Goal: Information Seeking & Learning: Learn about a topic

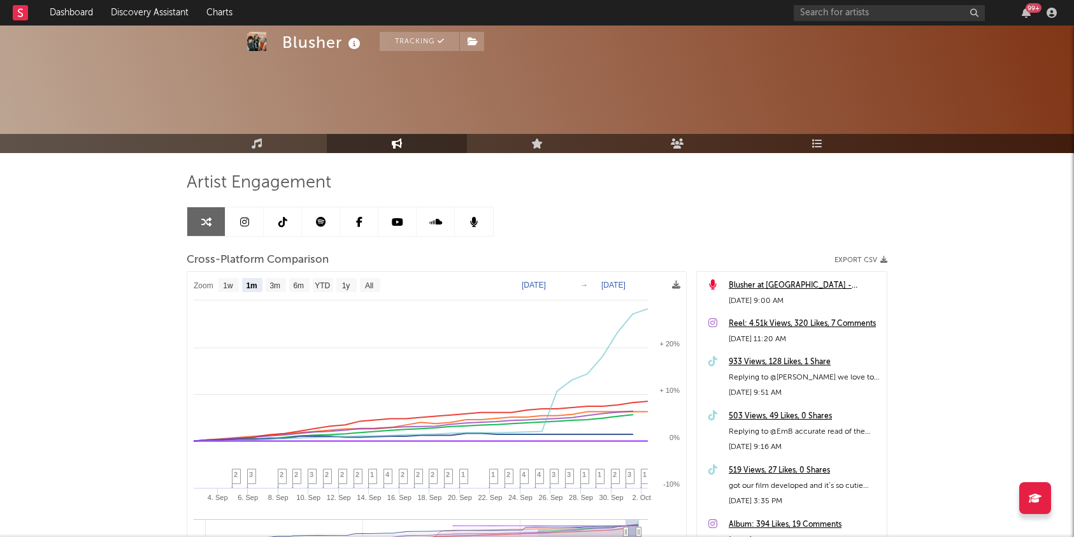
select select "1m"
click at [870, 15] on input "text" at bounding box center [889, 13] width 191 height 16
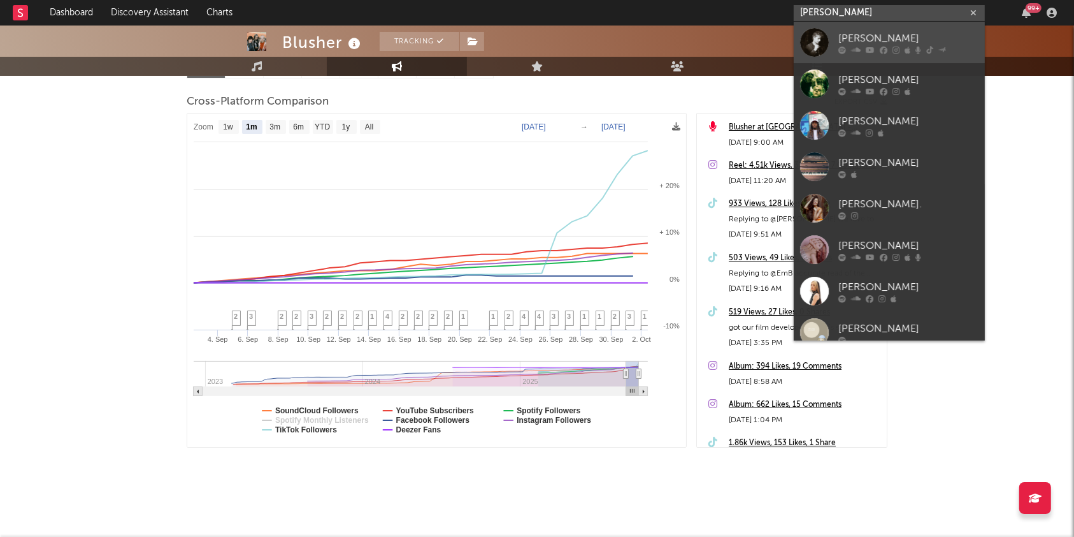
type input "[PERSON_NAME]"
click at [865, 40] on div "[PERSON_NAME]" at bounding box center [909, 38] width 140 height 15
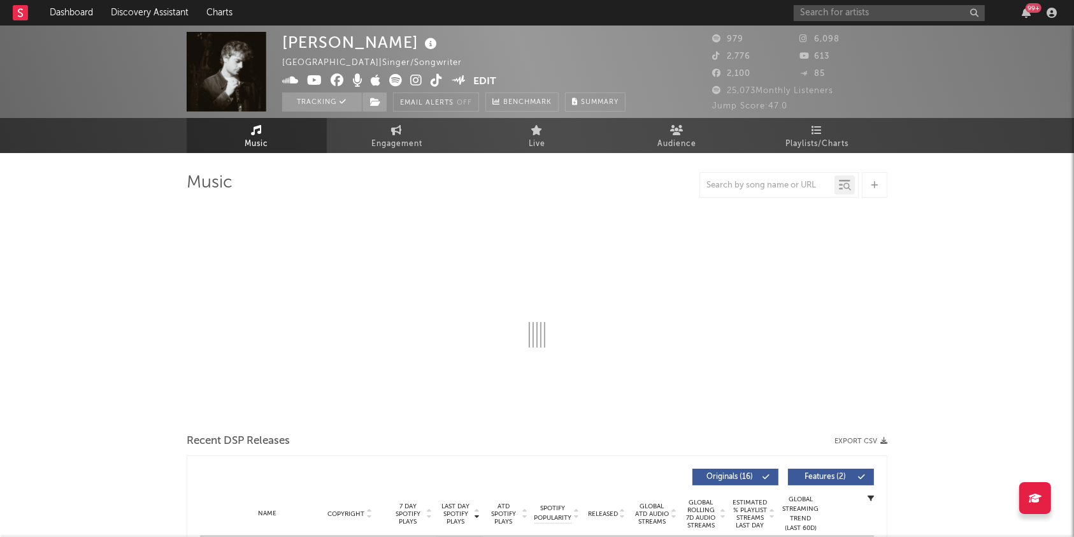
select select "1w"
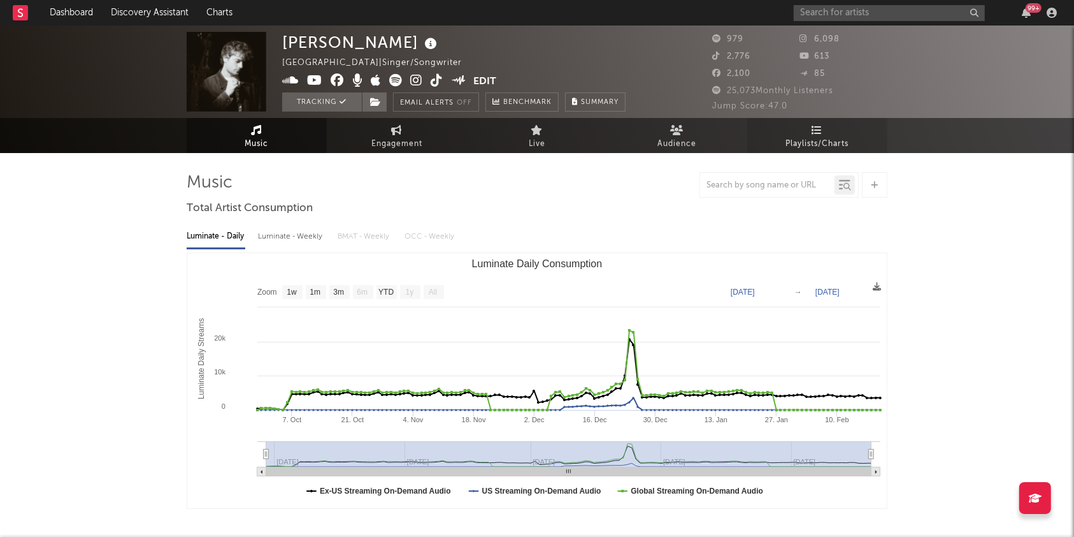
click at [803, 131] on link "Playlists/Charts" at bounding box center [818, 135] width 140 height 35
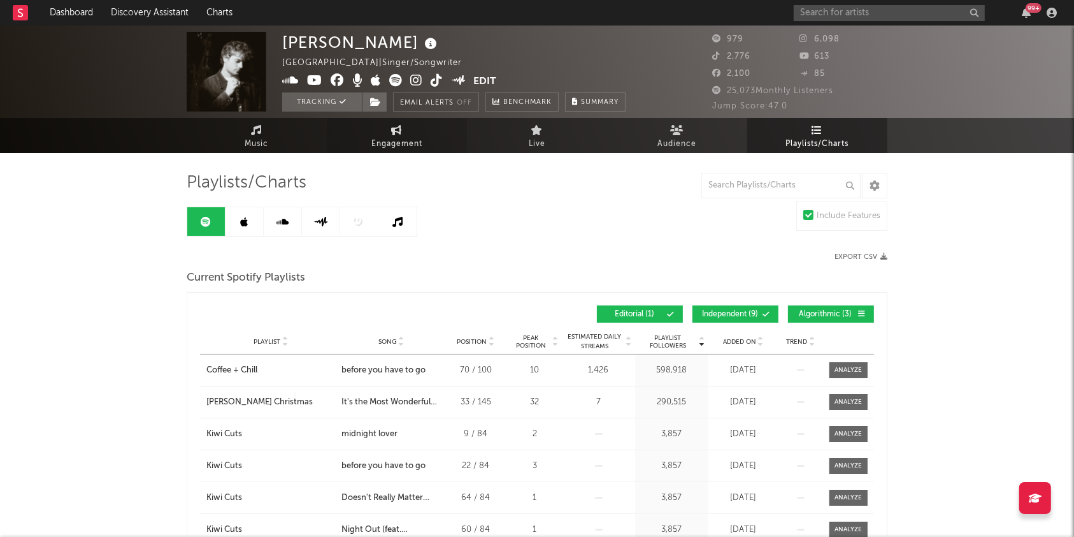
click at [363, 127] on link "Engagement" at bounding box center [397, 135] width 140 height 35
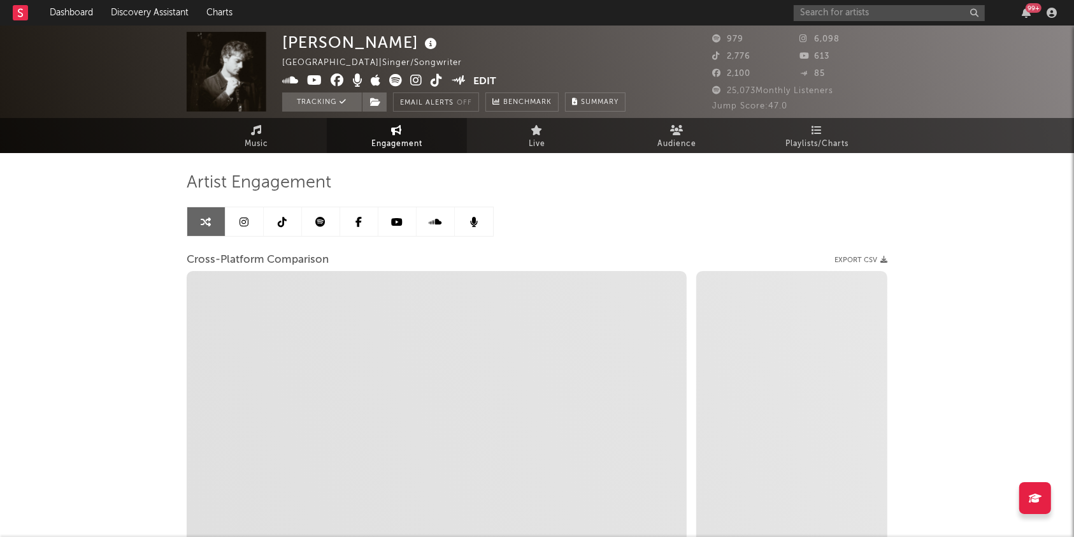
select select "1w"
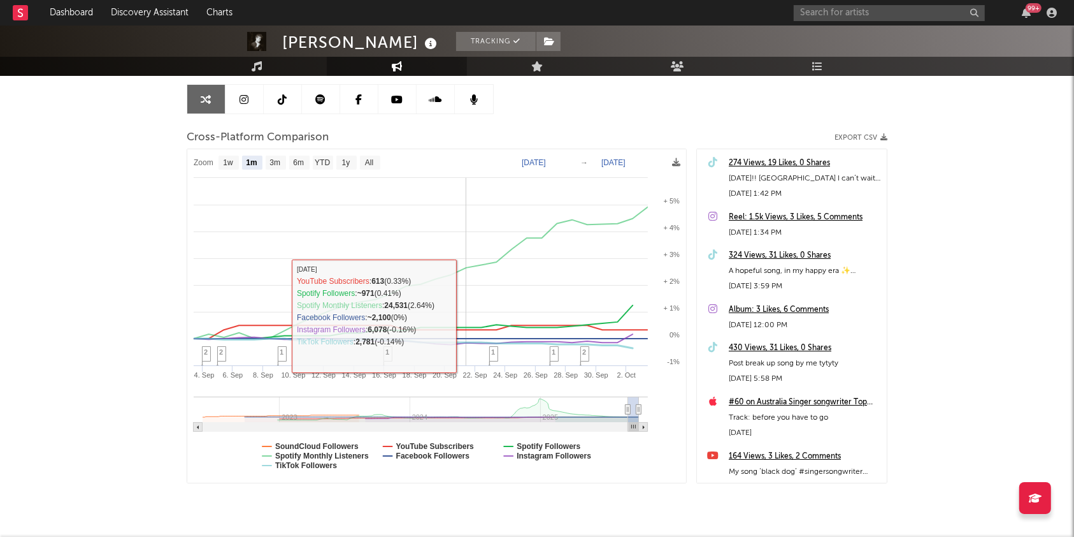
scroll to position [122, 0]
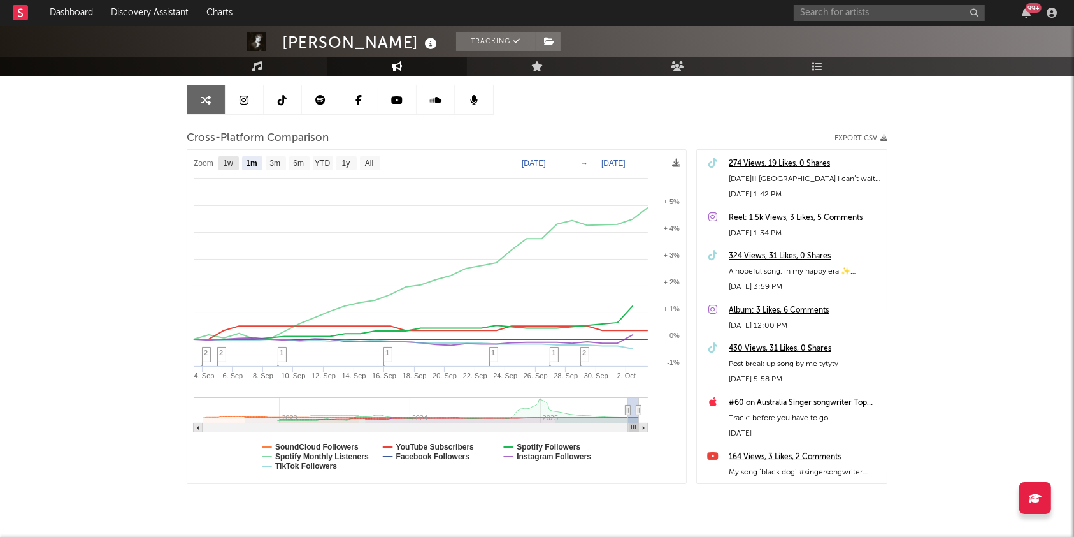
click at [231, 162] on text "1w" at bounding box center [228, 163] width 10 height 9
select select "1w"
type input "[DATE]"
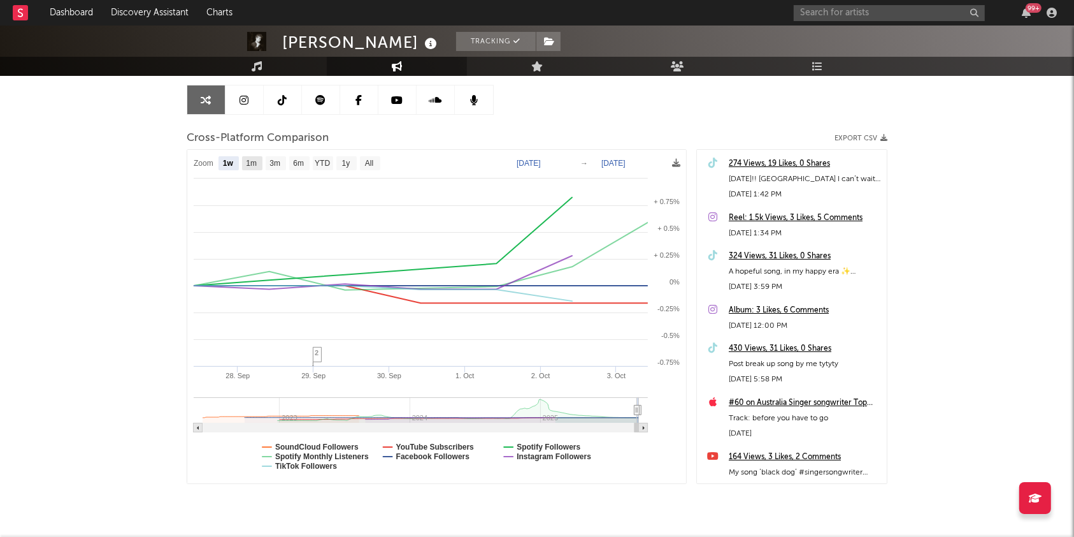
click at [256, 163] on text "1m" at bounding box center [251, 163] width 11 height 9
select select "1m"
type input "[DATE]"
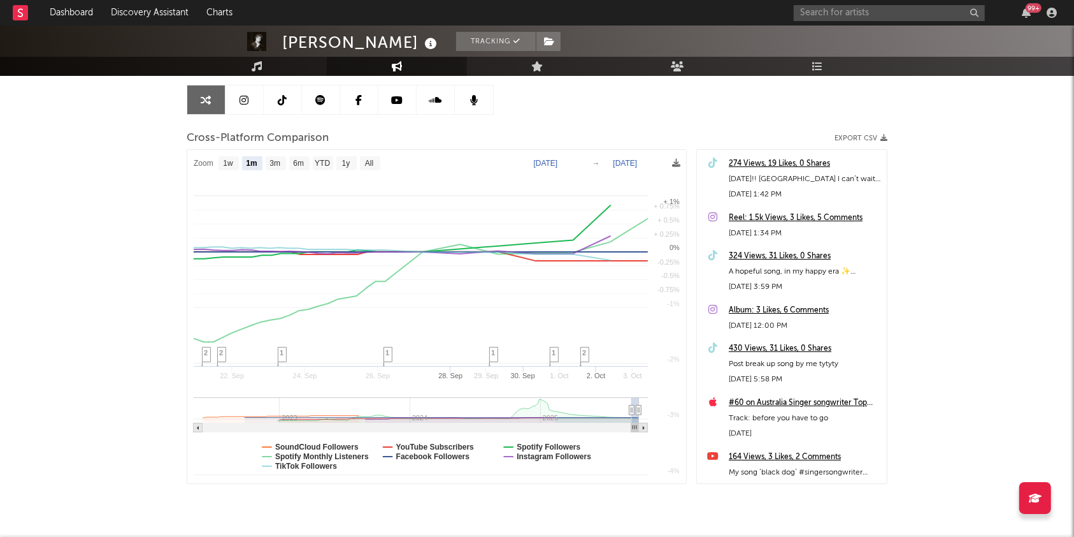
select select "1m"
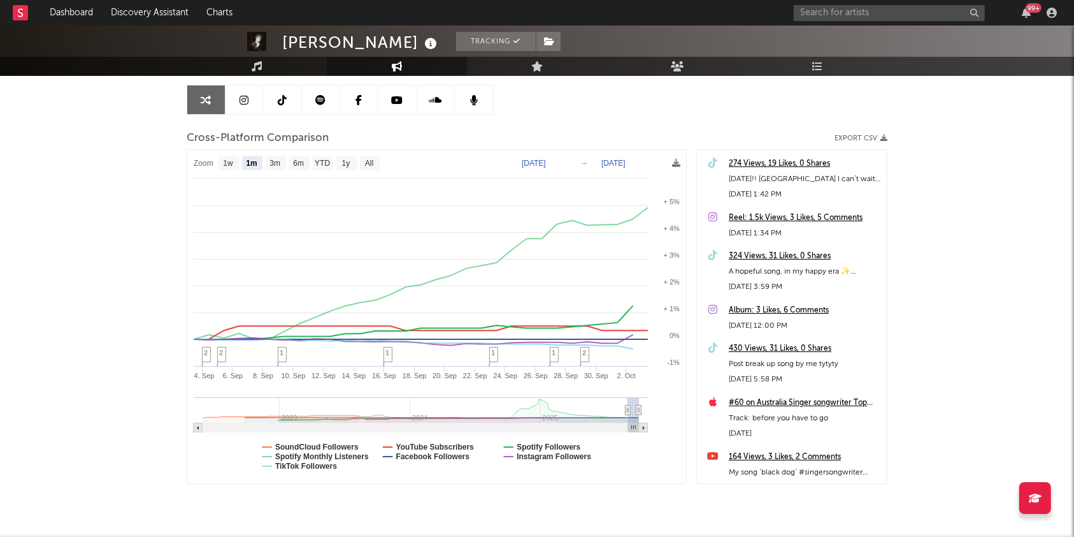
scroll to position [0, 0]
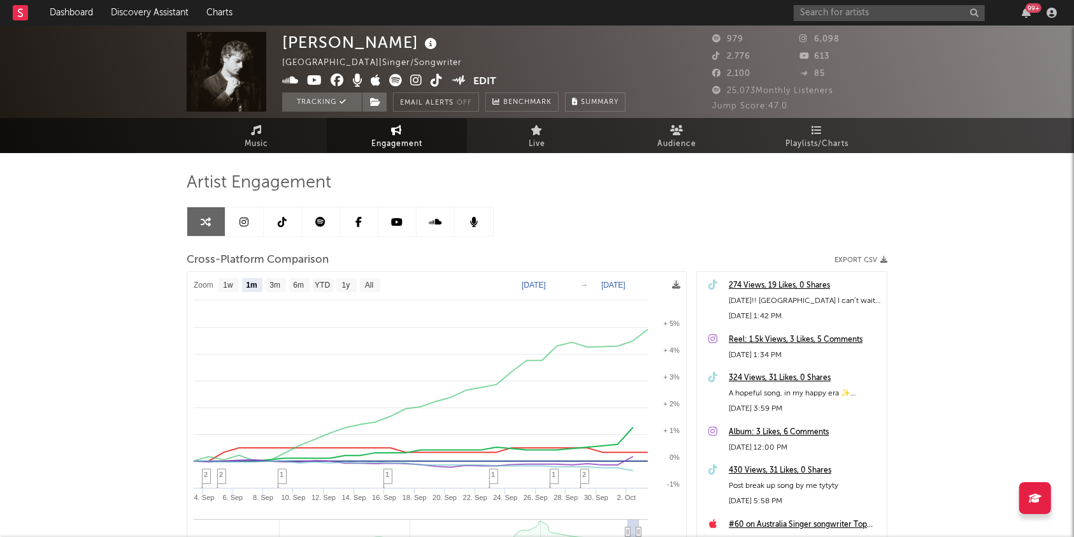
click at [862, 3] on div "99 +" at bounding box center [928, 12] width 268 height 25
click at [856, 13] on input "text" at bounding box center [889, 13] width 191 height 16
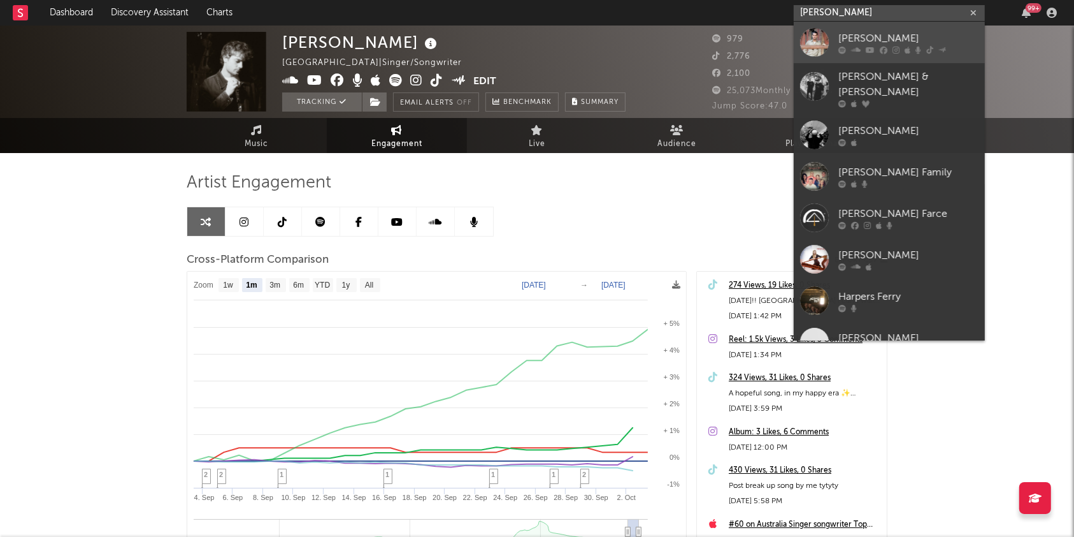
type input "[PERSON_NAME]"
click at [872, 54] on link "[PERSON_NAME]" at bounding box center [889, 42] width 191 height 41
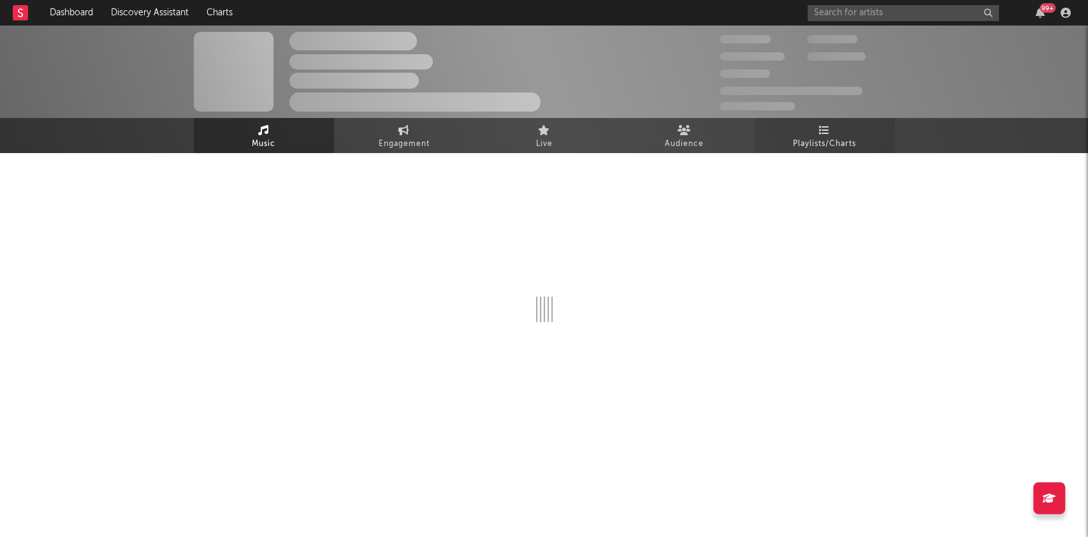
select select "6m"
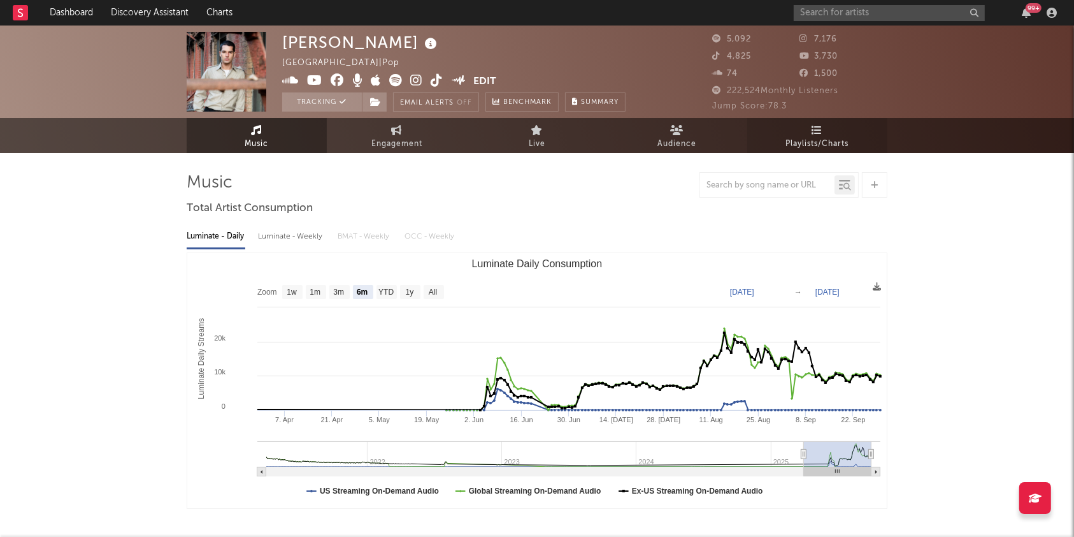
click at [823, 141] on span "Playlists/Charts" at bounding box center [817, 143] width 63 height 15
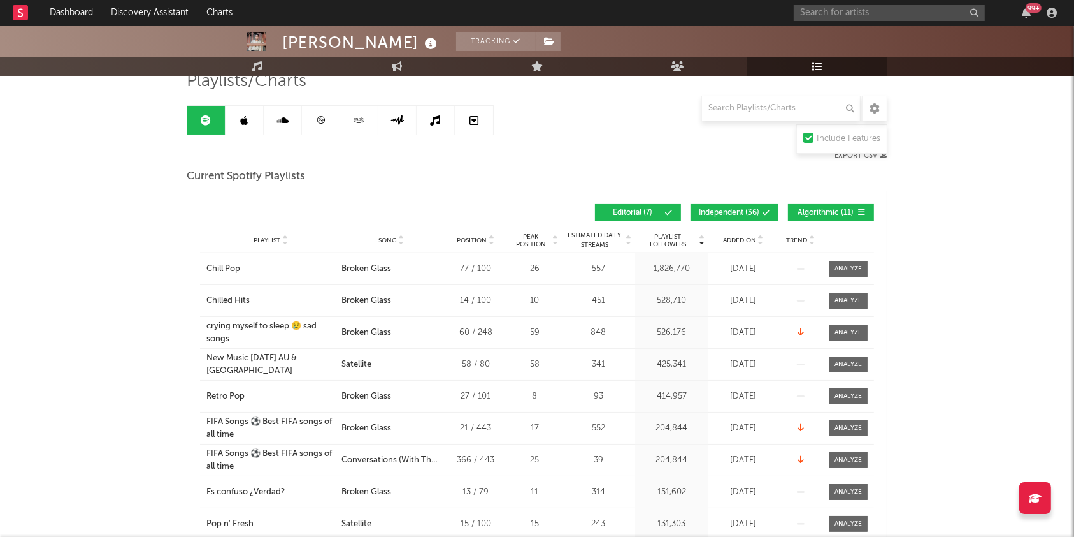
scroll to position [88, 0]
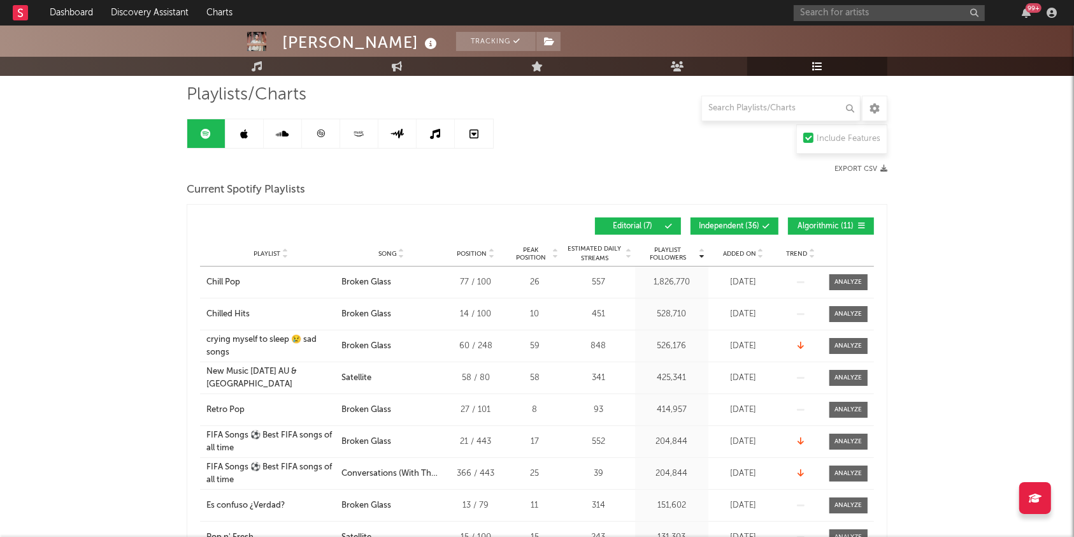
click at [735, 226] on span "Independent ( 36 )" at bounding box center [729, 226] width 61 height 8
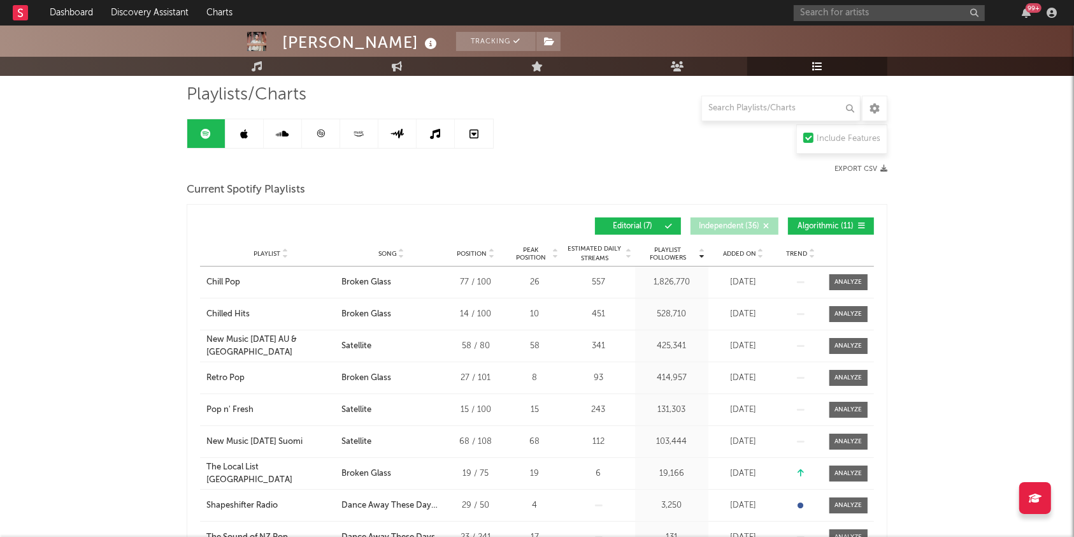
click at [831, 222] on span "Algorithmic ( 11 )" at bounding box center [826, 226] width 59 height 8
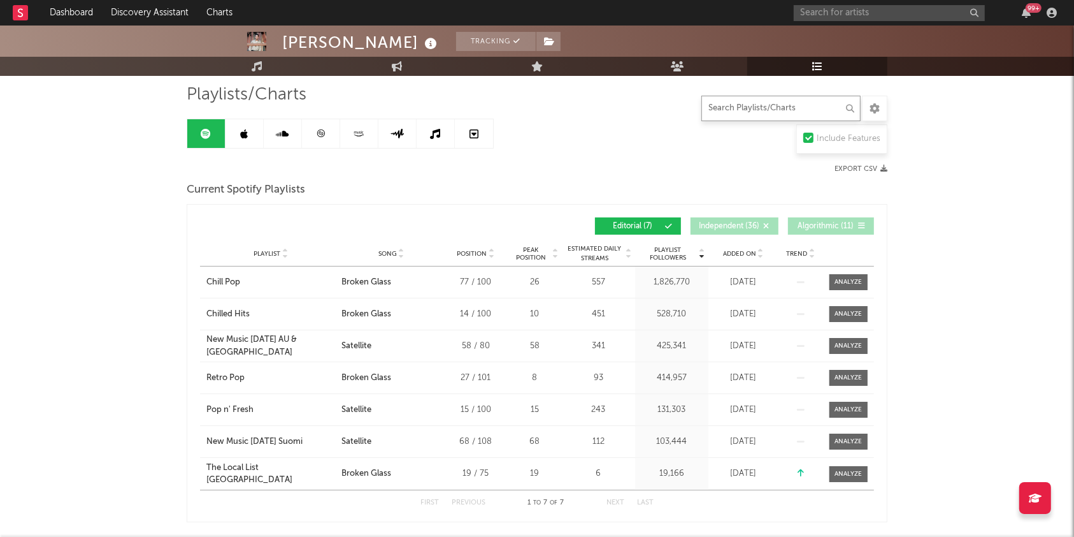
click at [774, 112] on input "text" at bounding box center [781, 108] width 159 height 25
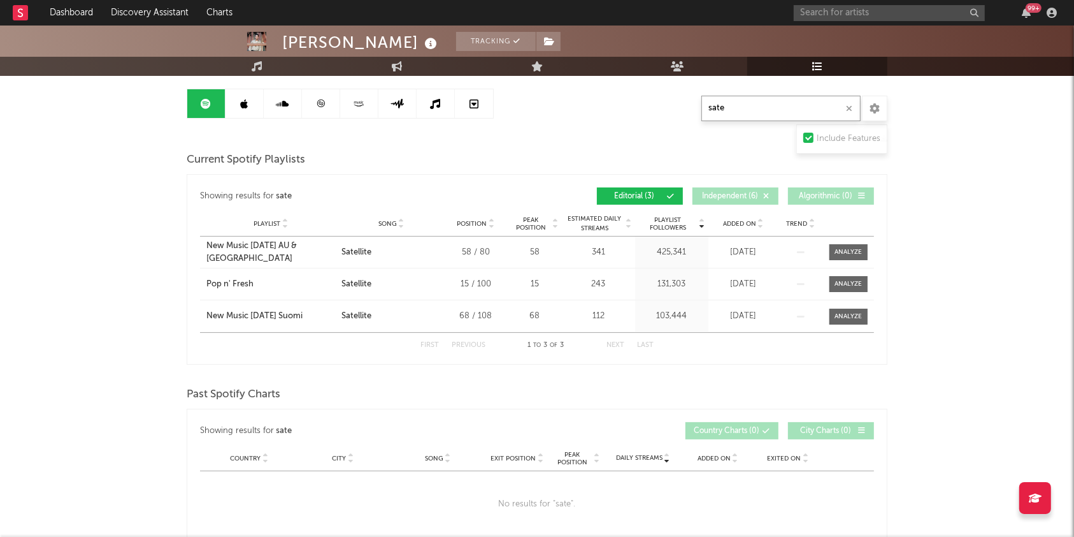
scroll to position [0, 0]
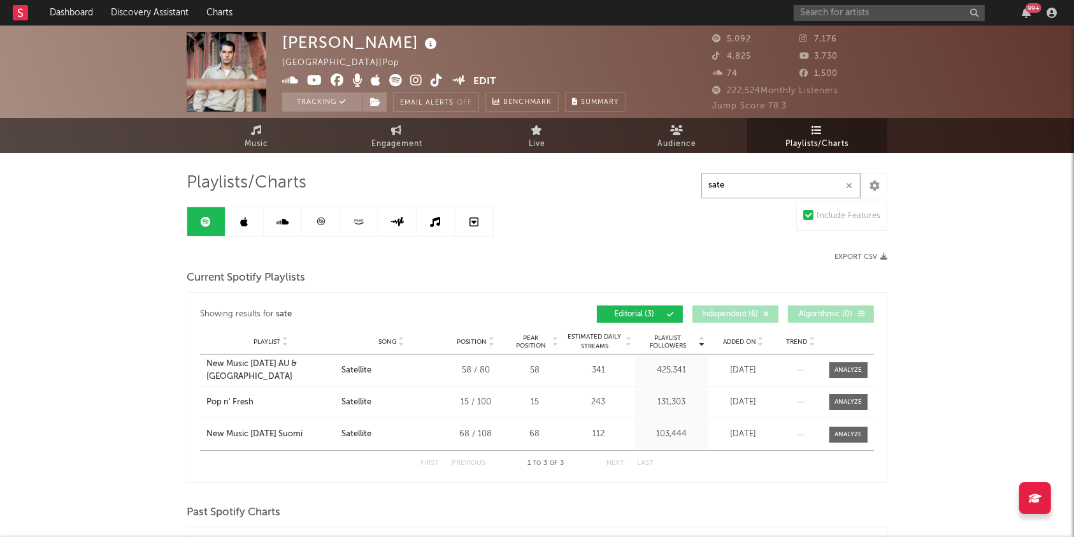
type input "sate"
click at [264, 210] on link at bounding box center [283, 221] width 38 height 29
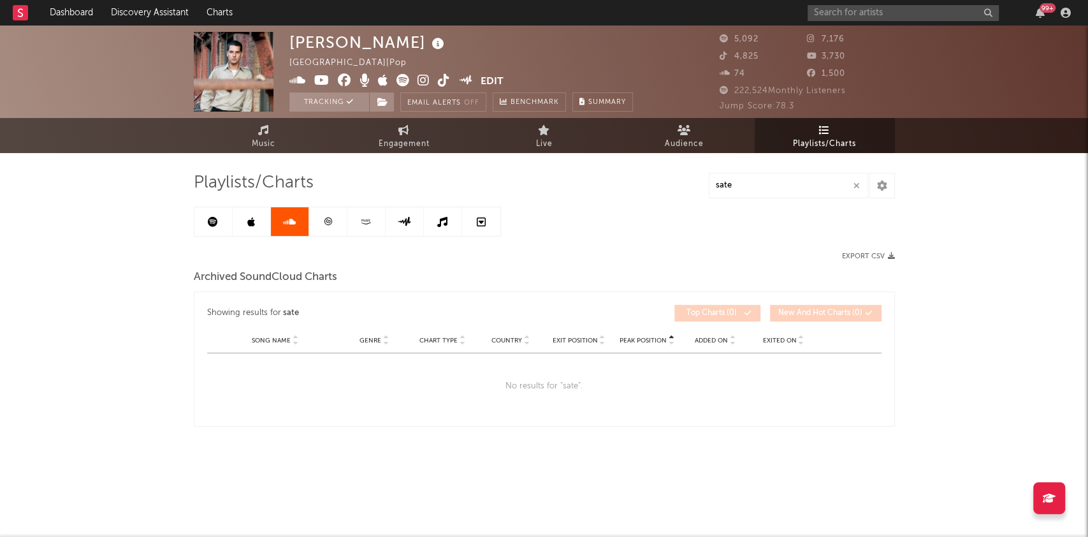
click at [252, 214] on link at bounding box center [252, 221] width 38 height 29
